Goal: Transaction & Acquisition: Purchase product/service

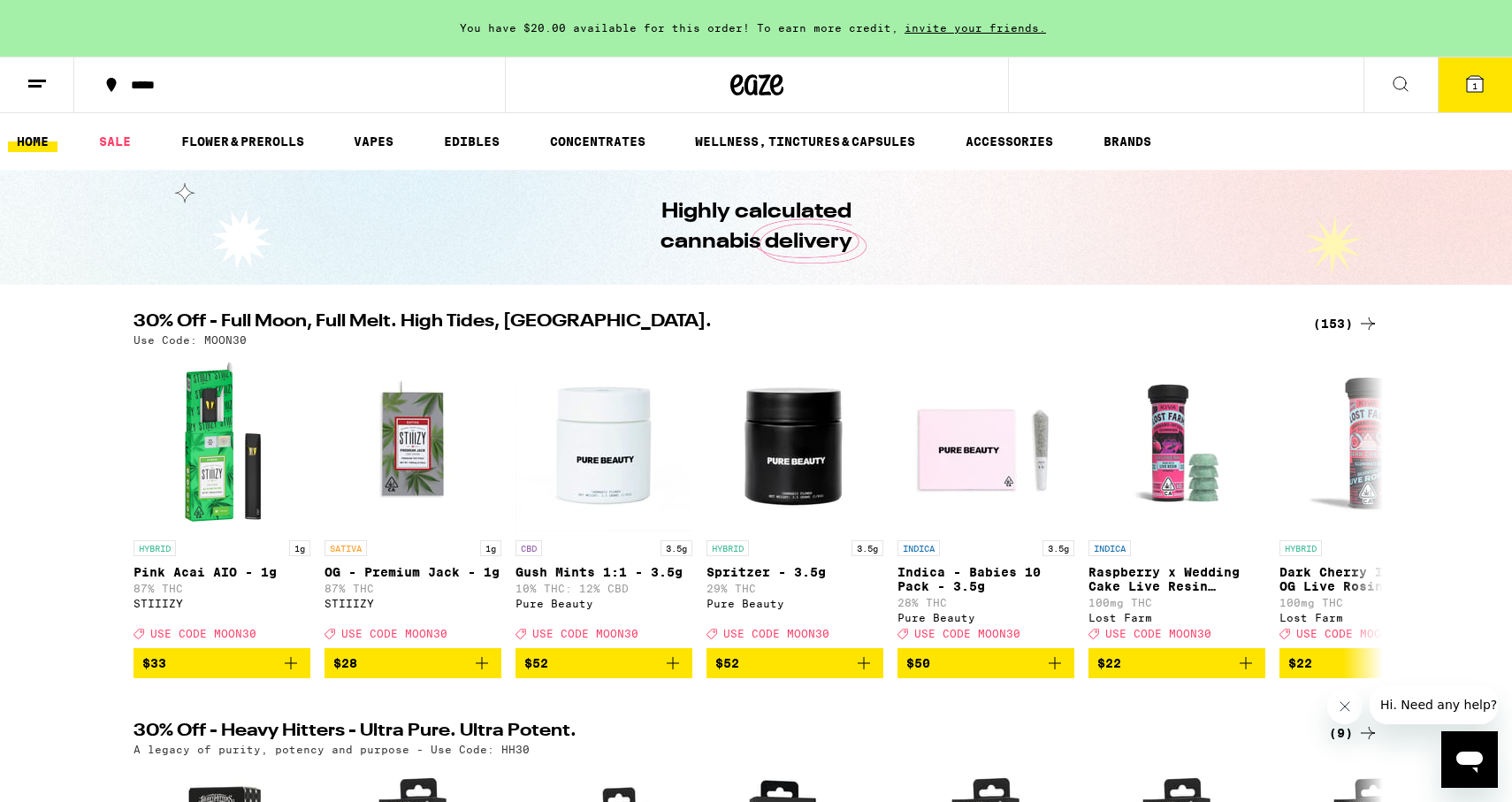
click at [1321, 322] on div "(153)" at bounding box center [1346, 323] width 66 height 21
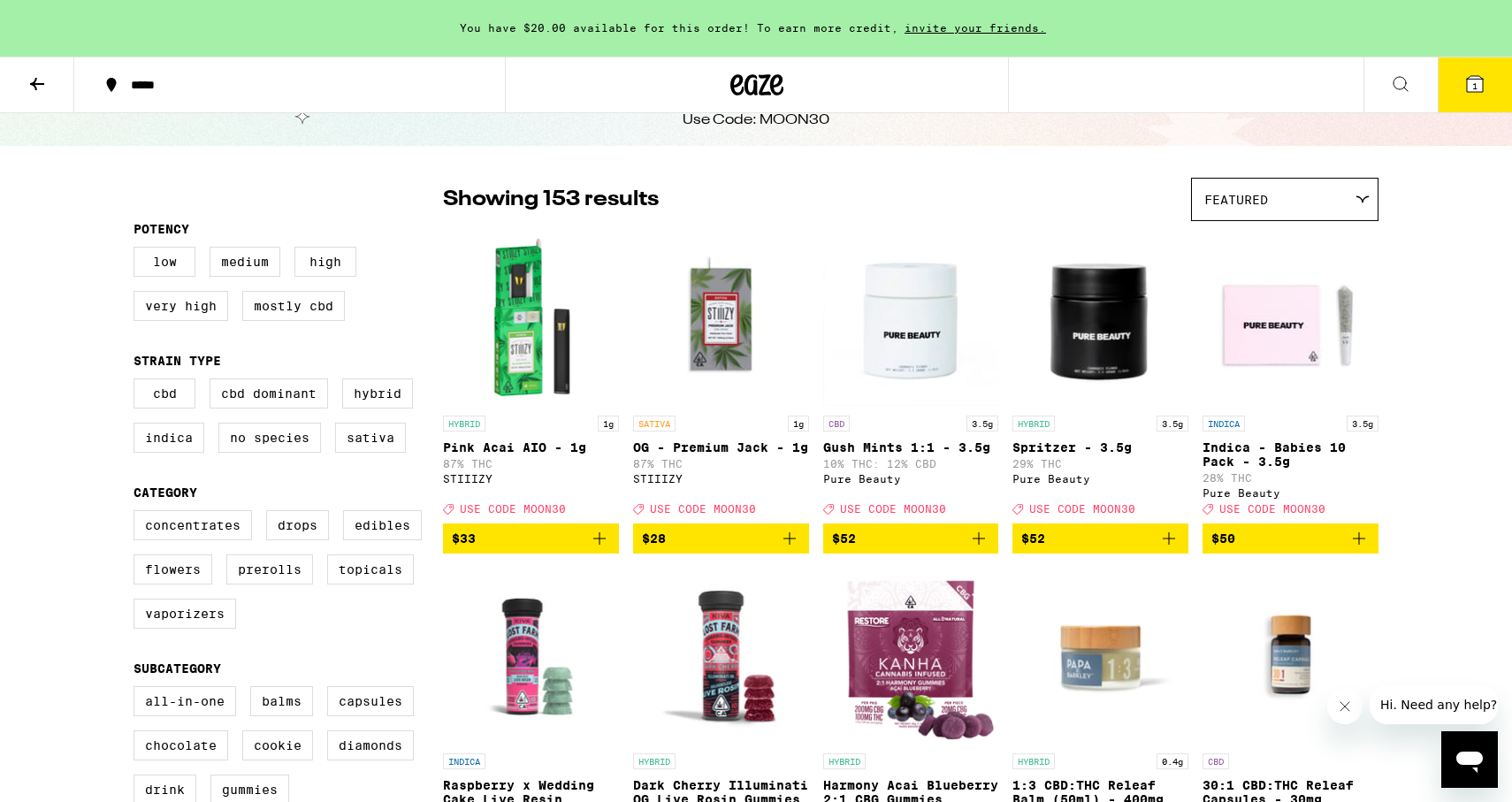
scroll to position [85, 0]
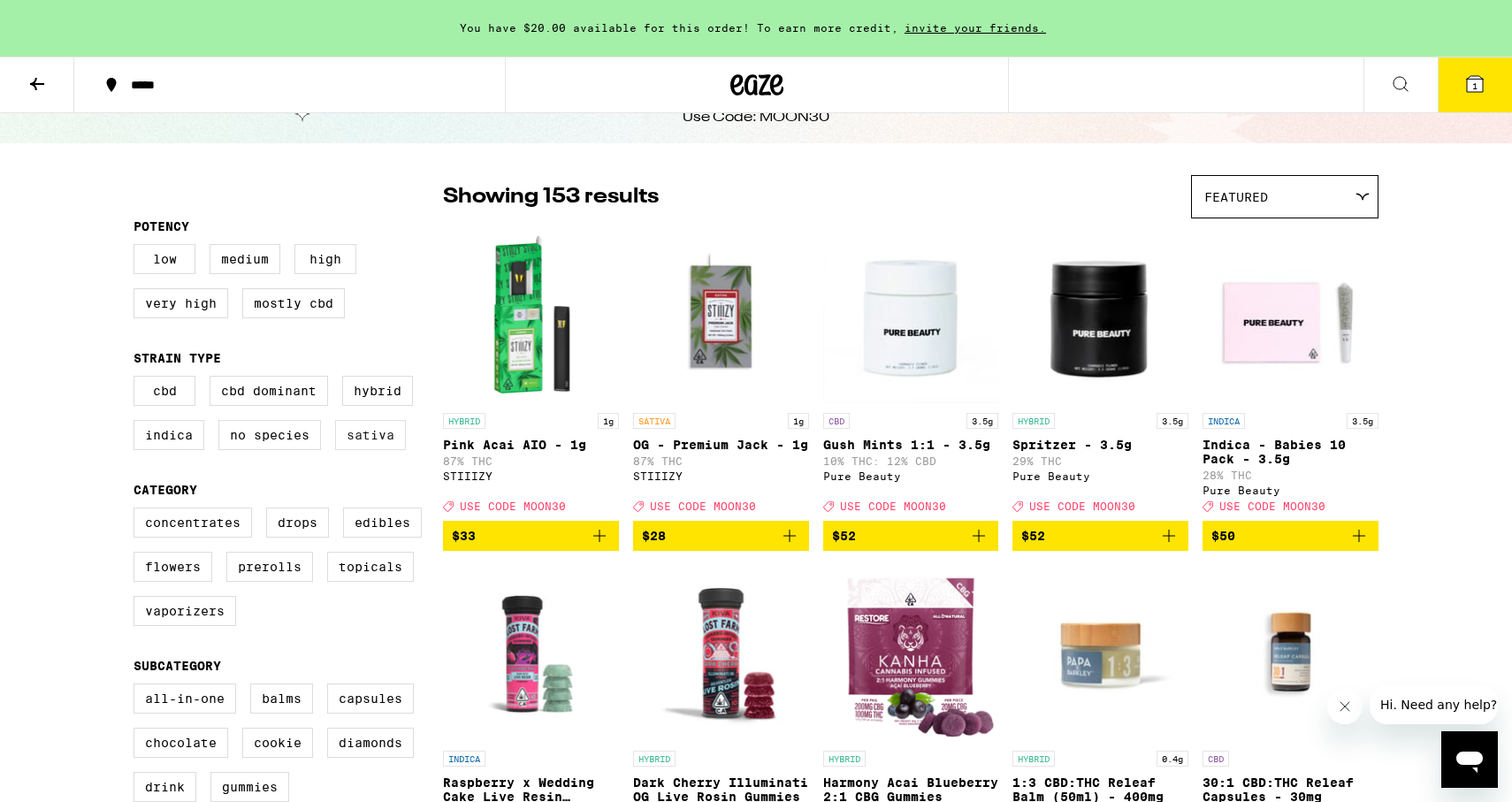
click at [352, 447] on label "Sativa" at bounding box center [371, 434] width 71 height 30
click at [138, 380] on input "Sativa" at bounding box center [137, 379] width 1 height 1
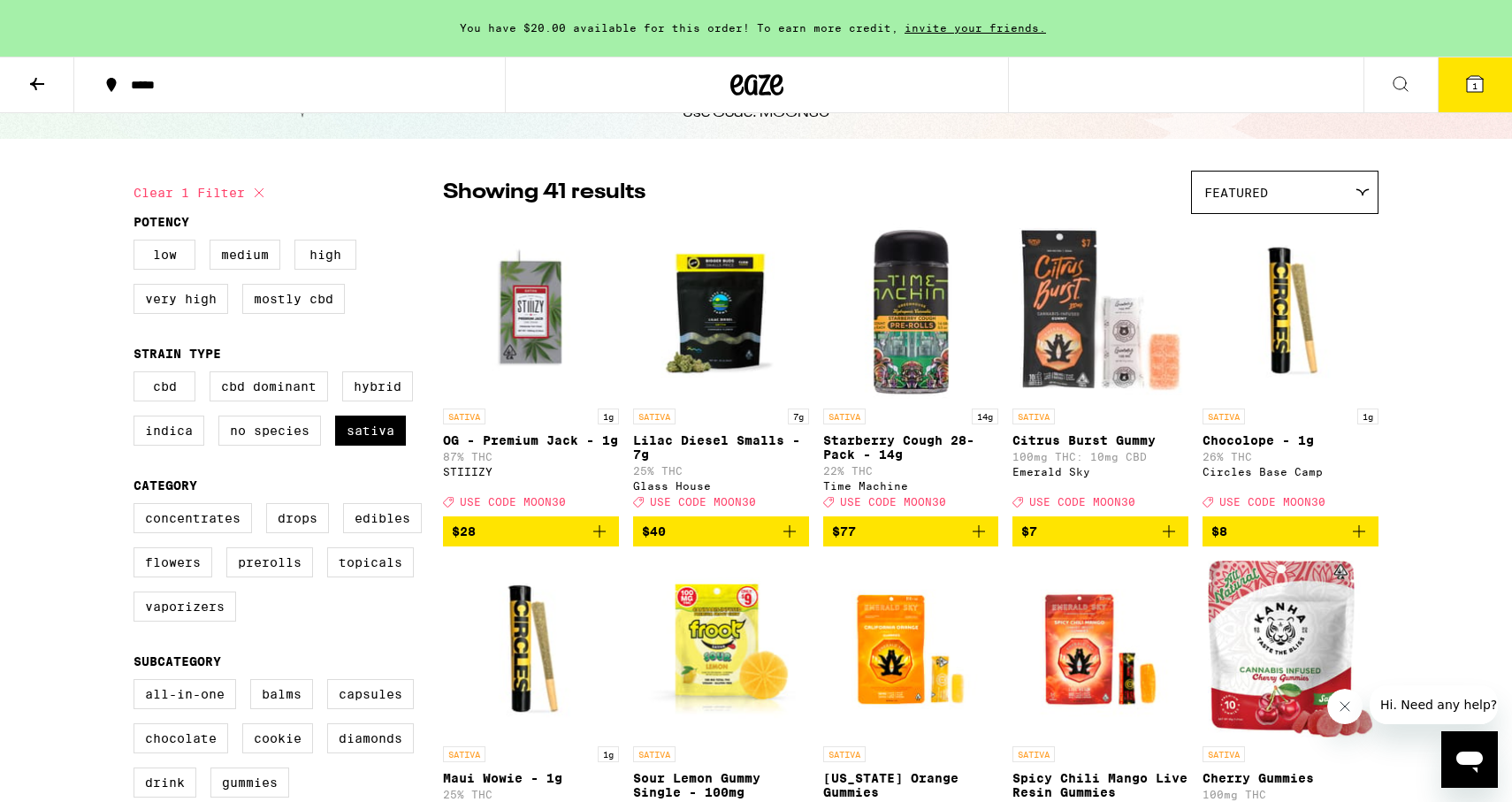
scroll to position [89, 0]
click at [360, 441] on label "Sativa" at bounding box center [371, 430] width 71 height 30
click at [138, 375] on input "Sativa" at bounding box center [137, 374] width 1 height 1
checkbox input "false"
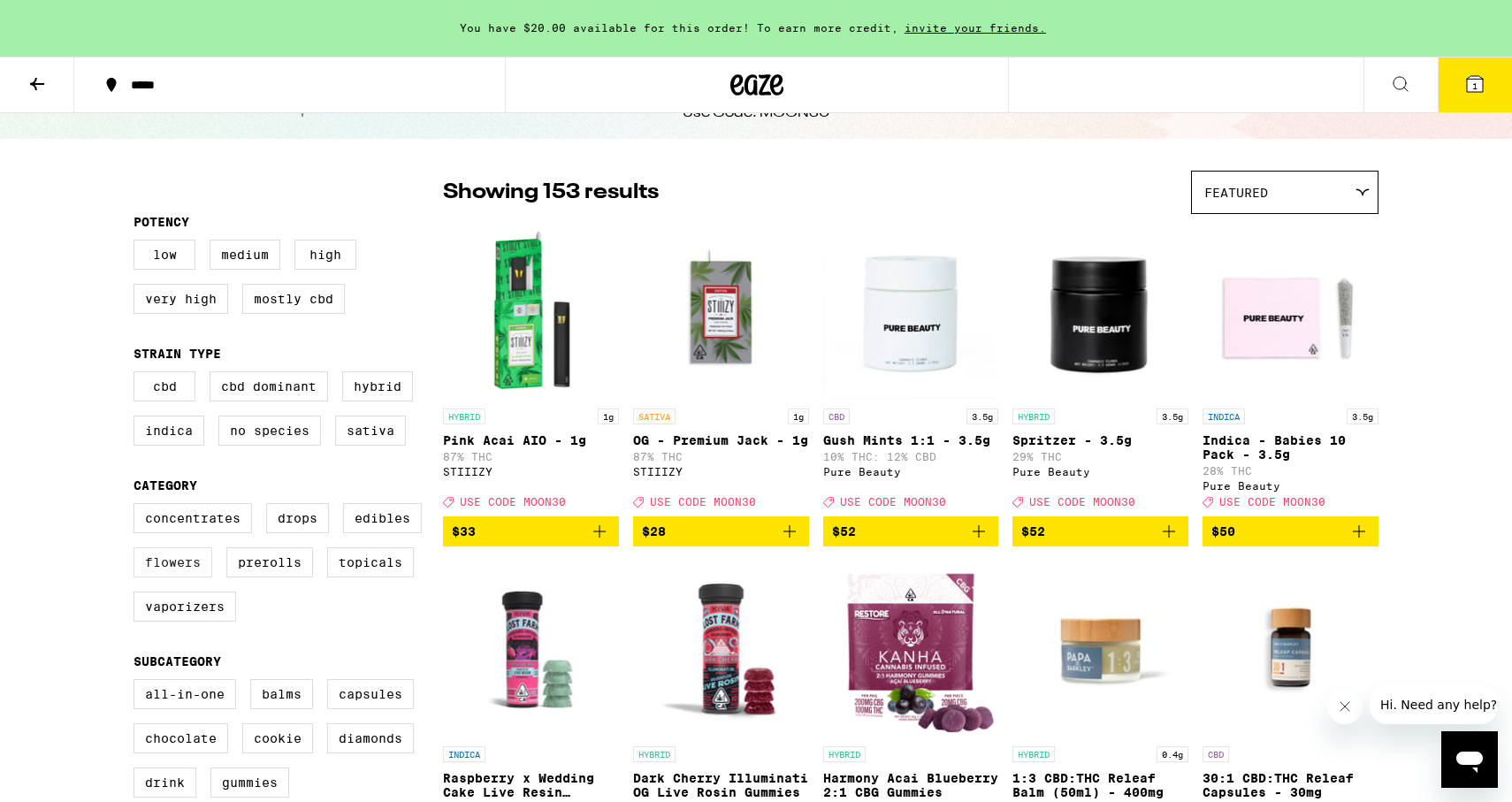
click at [199, 577] on label "Flowers" at bounding box center [173, 562] width 78 height 30
click at [138, 506] on input "Flowers" at bounding box center [137, 505] width 1 height 1
checkbox input "true"
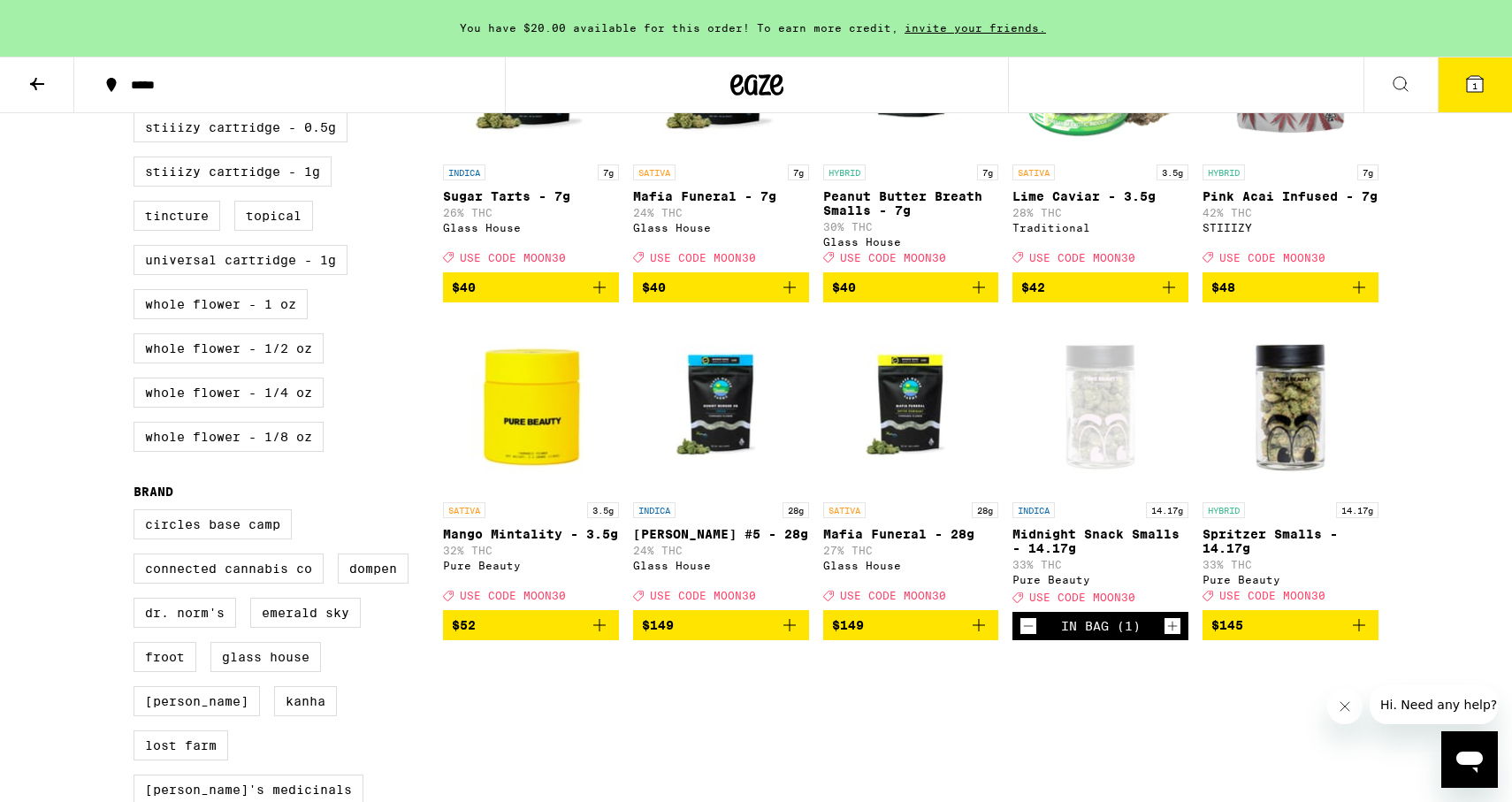
scroll to position [1010, 0]
click at [1028, 636] on icon "Decrement" at bounding box center [1027, 625] width 15 height 21
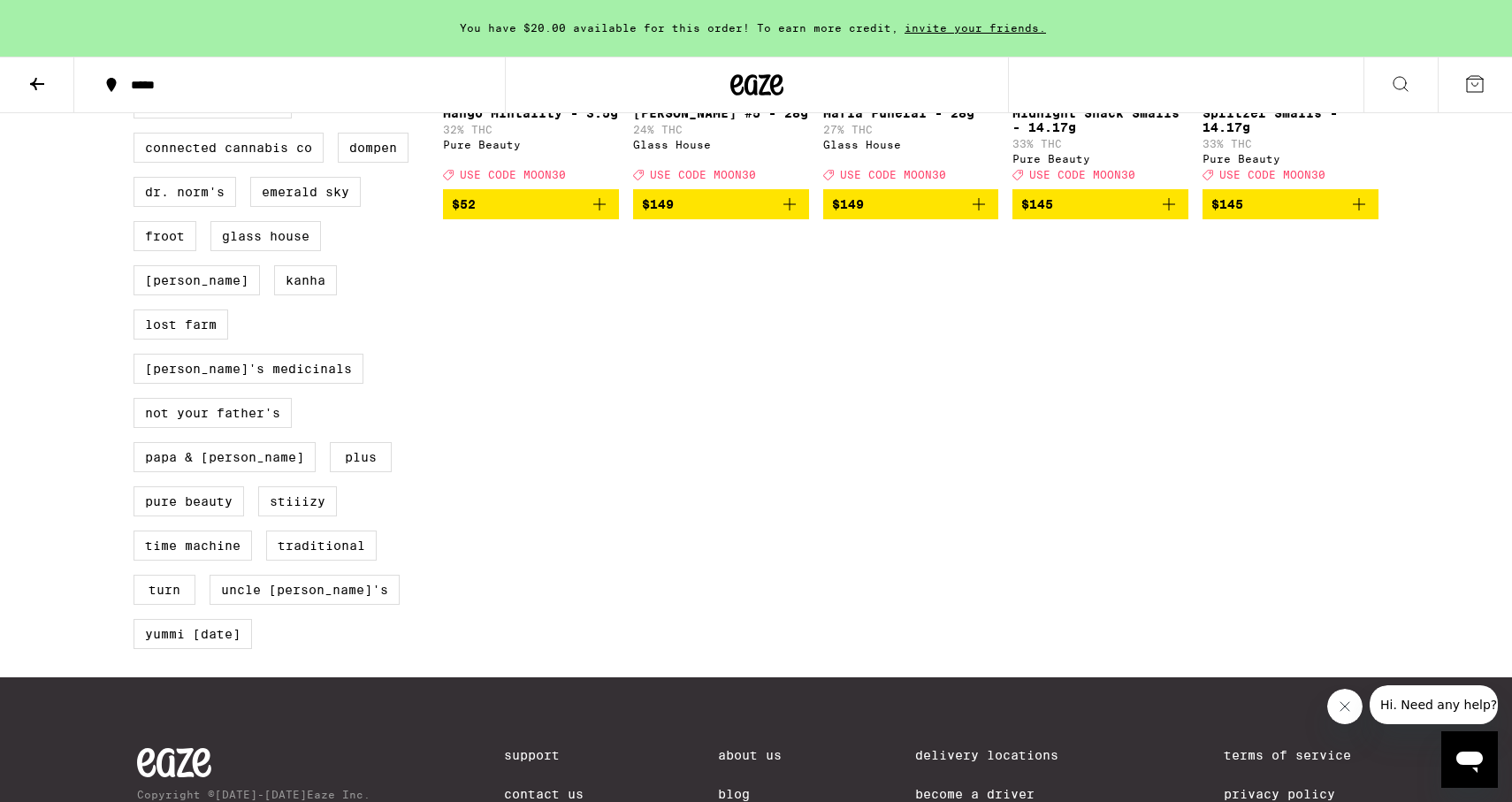
scroll to position [1432, 0]
